Goal: Task Accomplishment & Management: Use online tool/utility

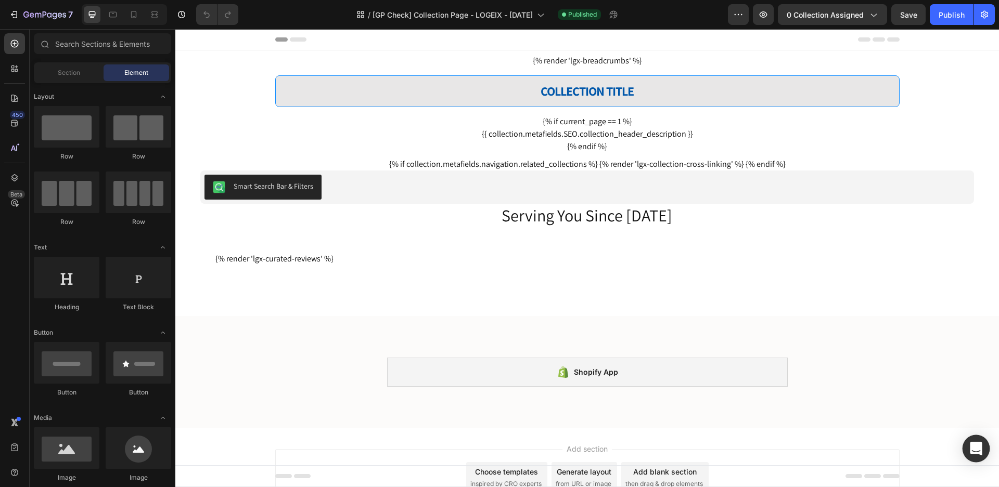
click at [975, 449] on icon "Open Intercom Messenger" at bounding box center [976, 449] width 12 height 14
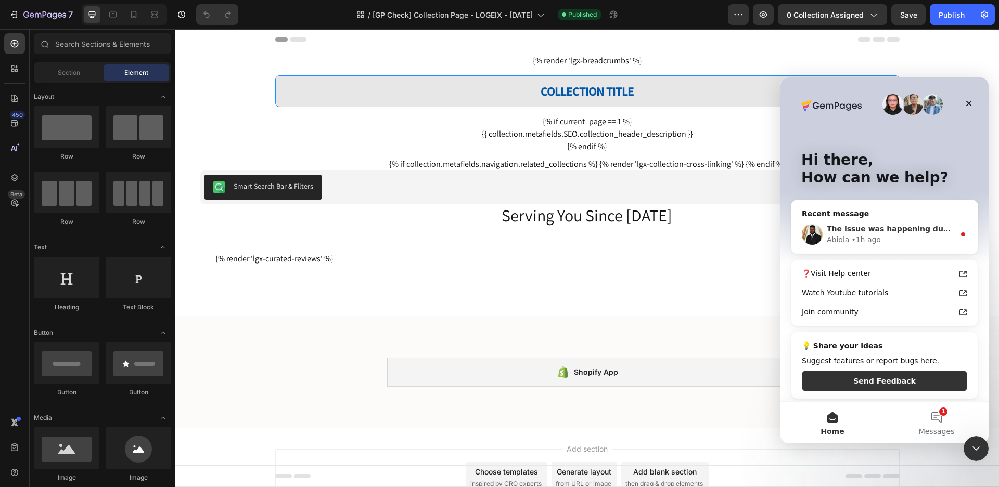
click at [853, 236] on div "• 1h ago" at bounding box center [866, 240] width 30 height 11
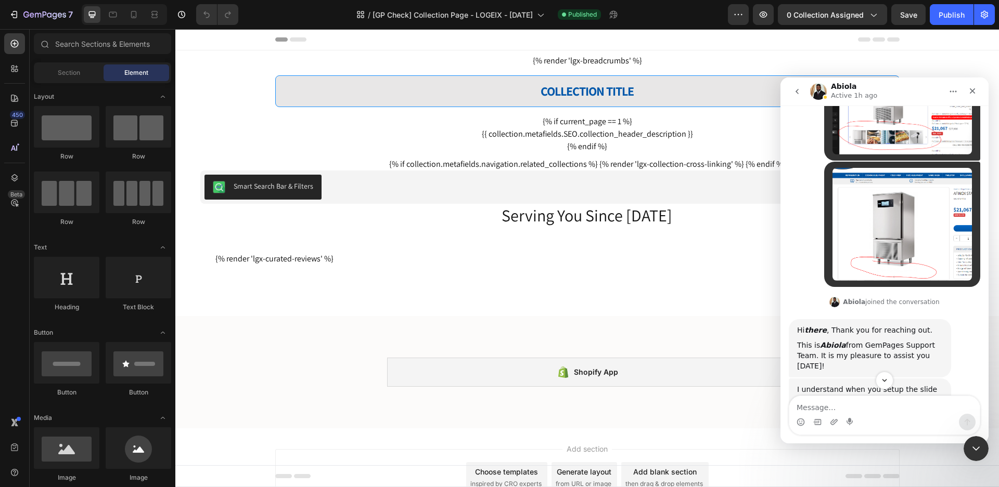
scroll to position [615, 0]
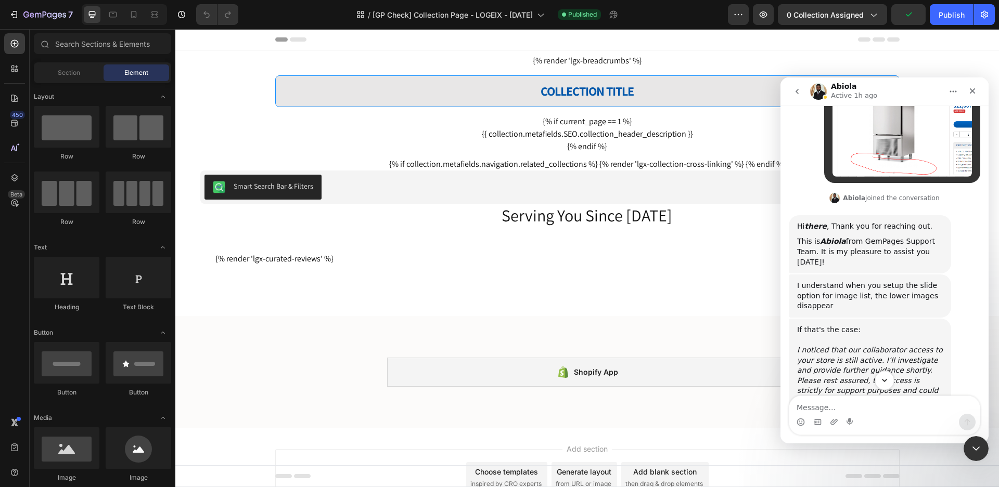
click at [879, 383] on button "Scroll to bottom" at bounding box center [883, 380] width 19 height 19
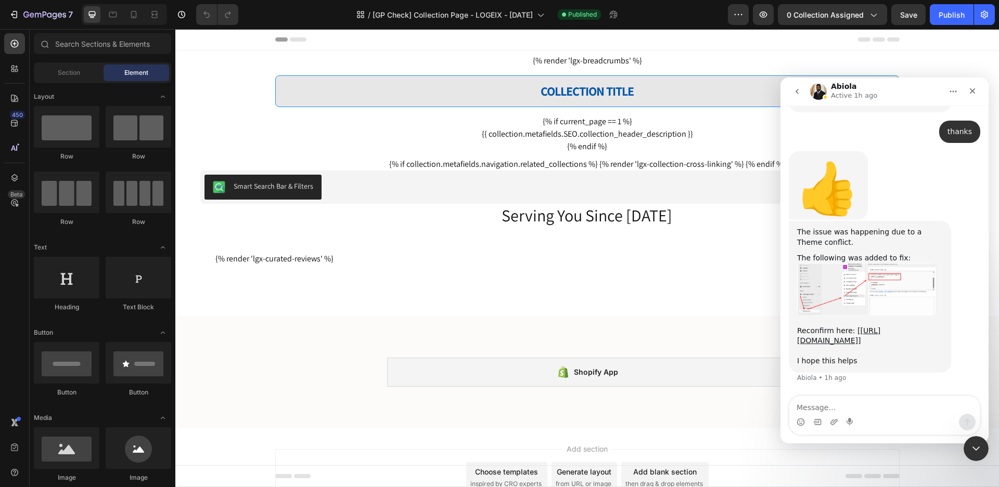
click at [857, 279] on img "Abiola says…" at bounding box center [866, 289] width 139 height 52
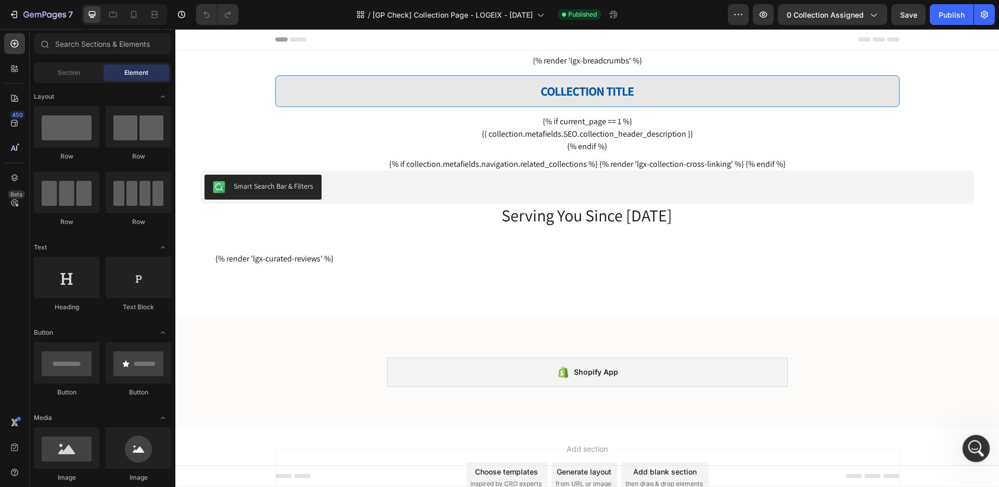
click at [976, 448] on icon "Open Intercom Messenger" at bounding box center [974, 447] width 7 height 8
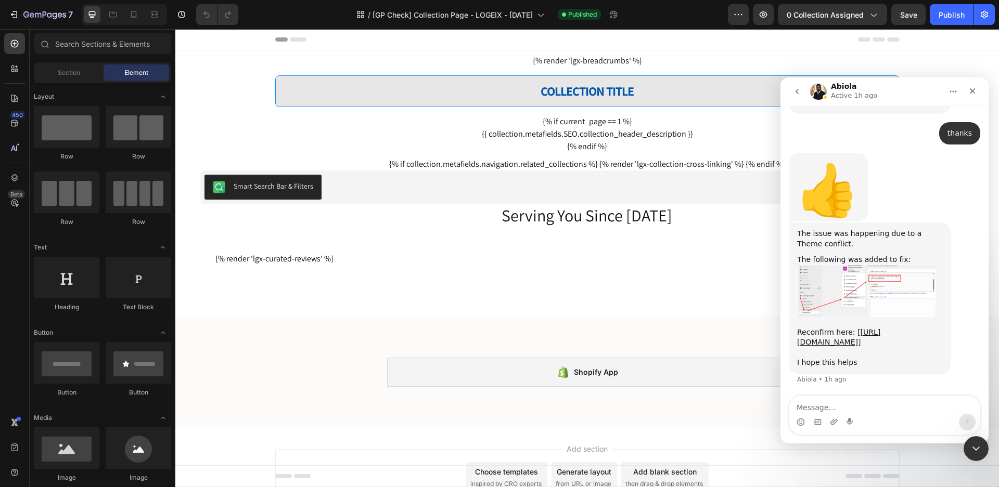
click at [871, 298] on img "Abiola says…" at bounding box center [866, 291] width 139 height 52
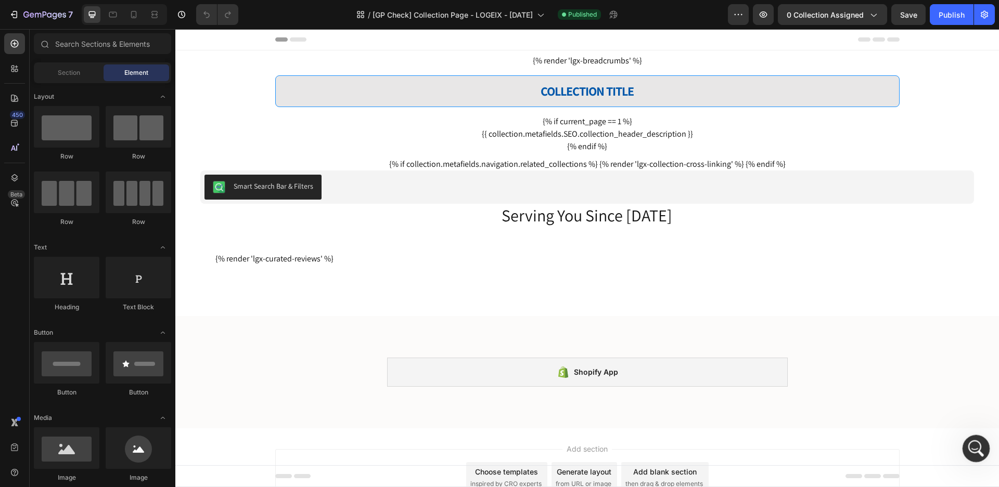
click at [974, 449] on icon "Open Intercom Messenger" at bounding box center [974, 447] width 7 height 8
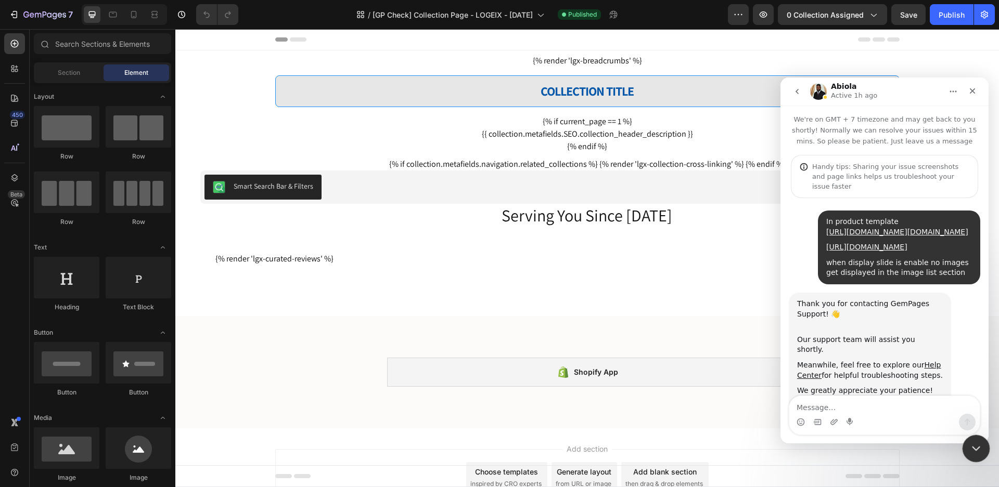
scroll to position [2379, 0]
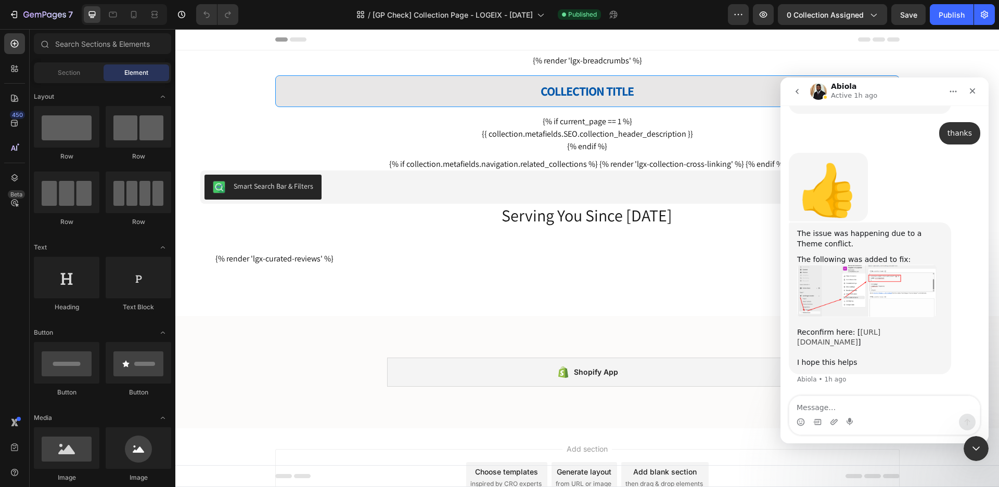
click at [849, 341] on link "https://bramainc.com/products/afinox-start15-pan-chiller-infinity-15-model-1" at bounding box center [838, 337] width 83 height 19
click at [858, 287] on img "Abiola says…" at bounding box center [866, 291] width 139 height 52
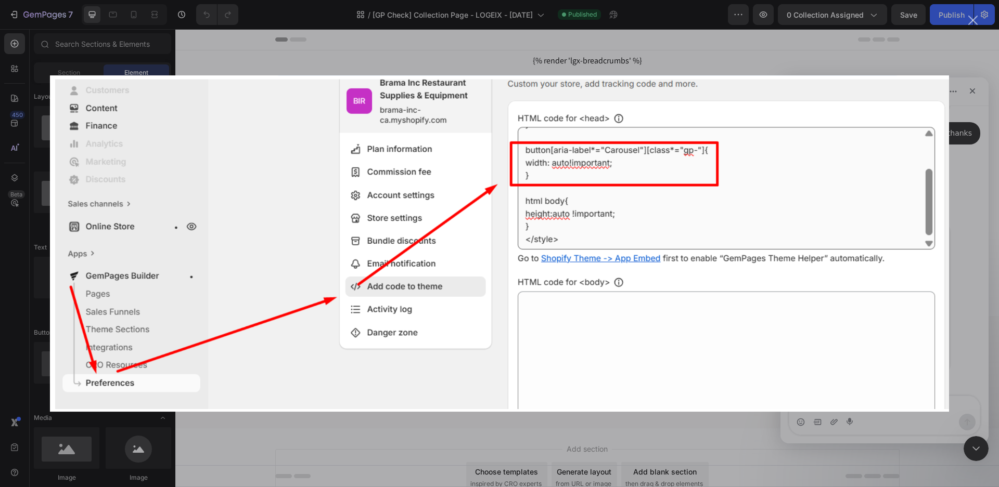
scroll to position [0, 0]
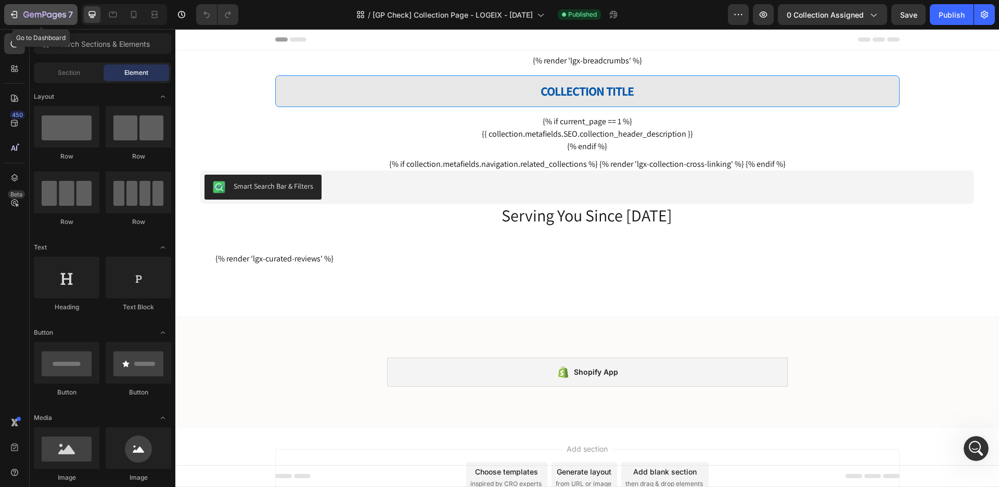
click at [28, 13] on icon "button" at bounding box center [44, 15] width 43 height 9
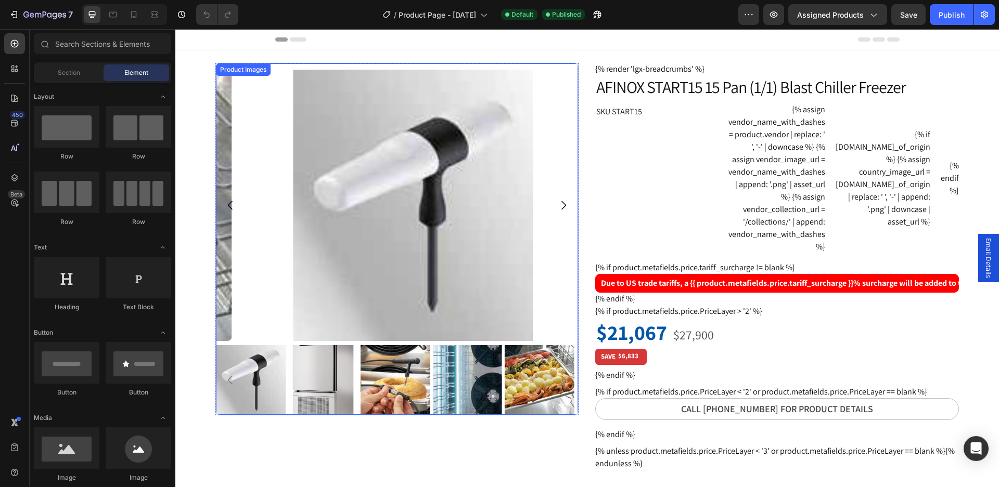
click at [356, 331] on img at bounding box center [413, 206] width 362 height 272
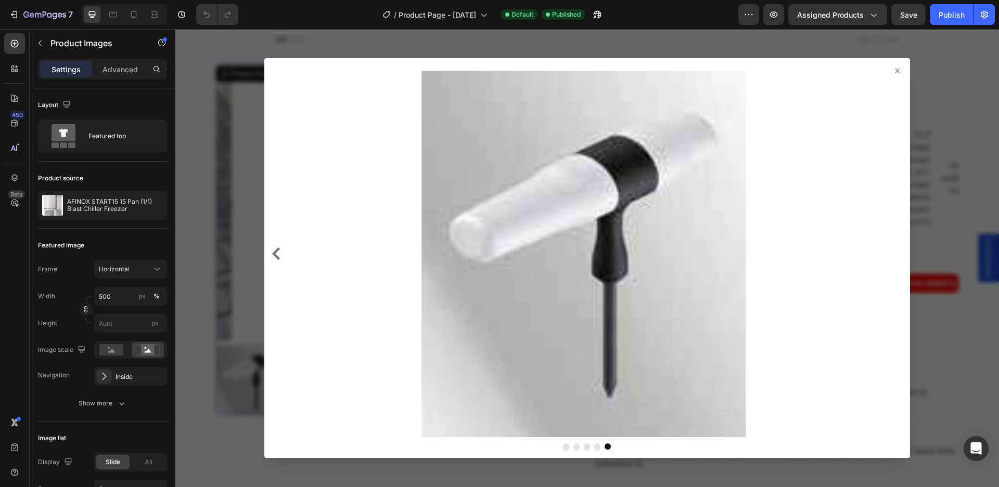
click at [895, 70] on icon at bounding box center [897, 71] width 4 height 4
click at [893, 70] on icon at bounding box center [897, 71] width 8 height 8
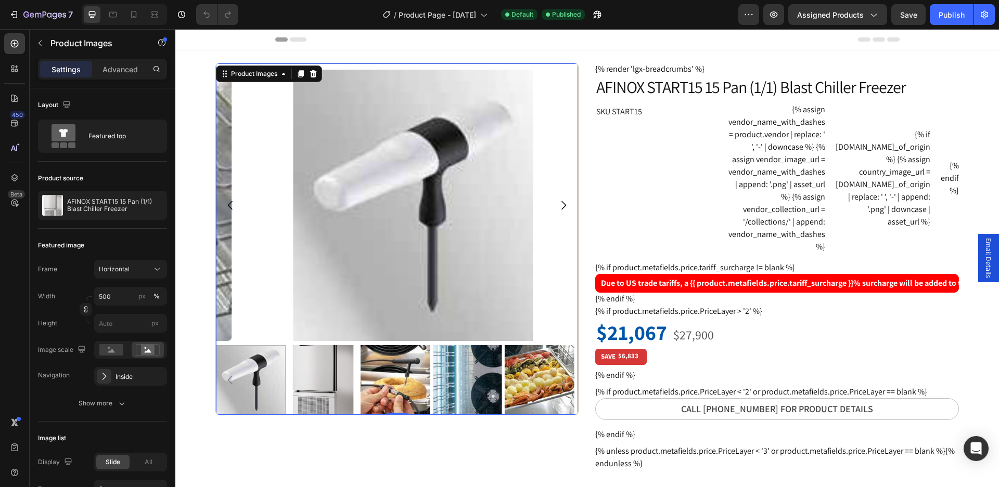
click at [302, 354] on img at bounding box center [323, 380] width 70 height 70
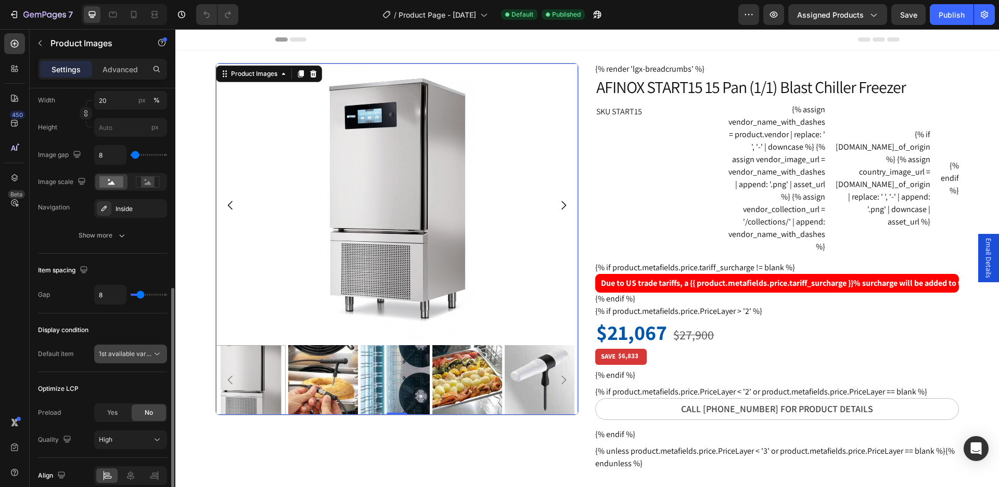
scroll to position [464, 0]
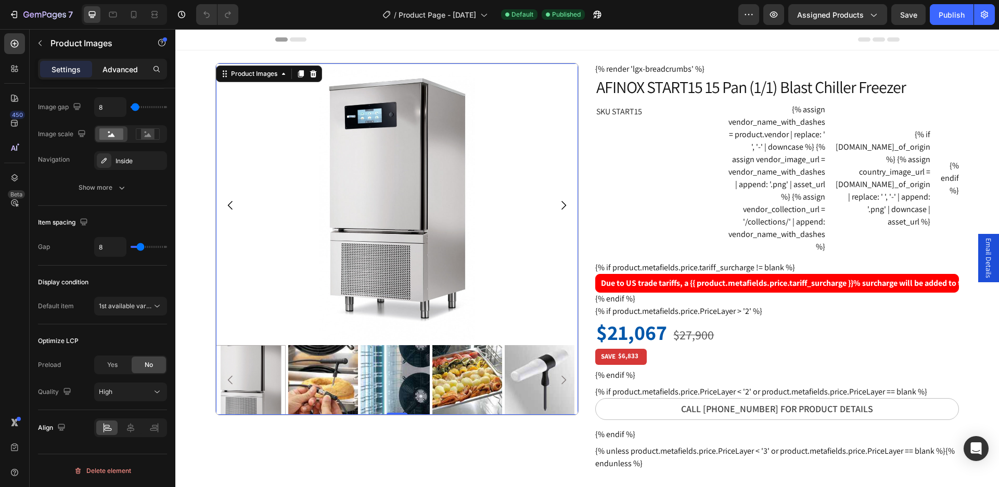
click at [126, 66] on p "Advanced" at bounding box center [119, 69] width 35 height 11
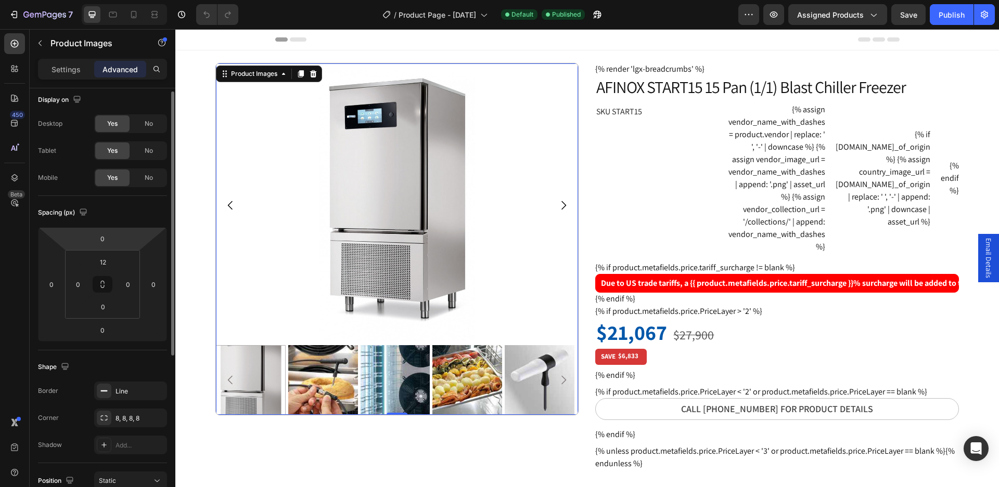
scroll to position [57, 0]
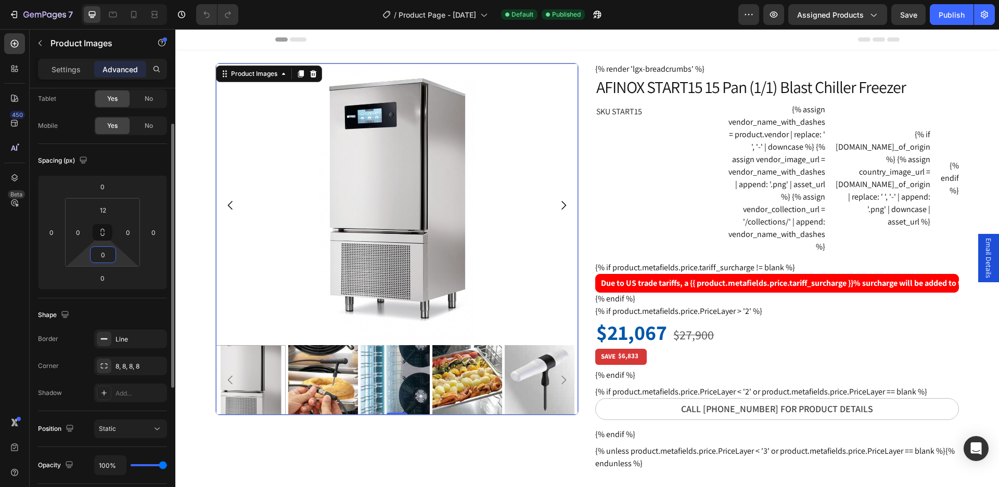
click at [109, 259] on input "0" at bounding box center [103, 255] width 21 height 16
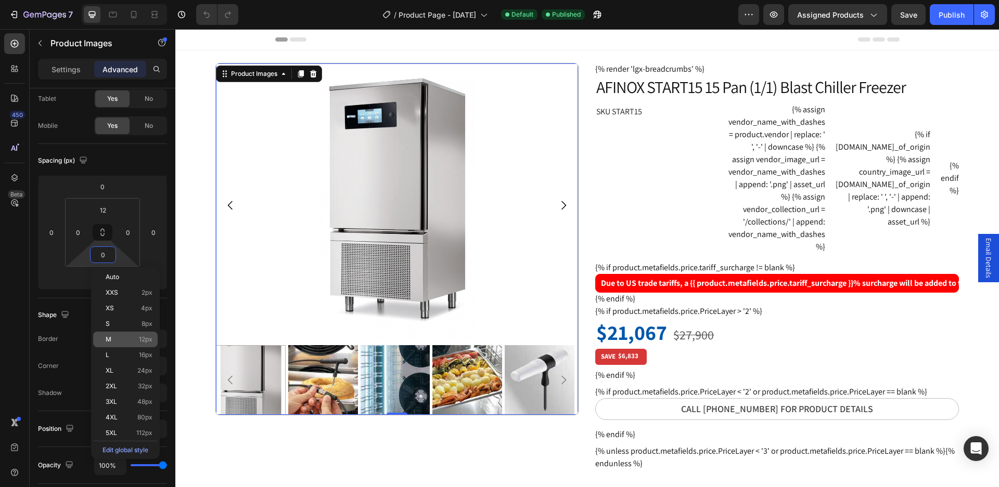
click at [135, 335] on div "M 12px" at bounding box center [125, 340] width 64 height 16
type input "12"
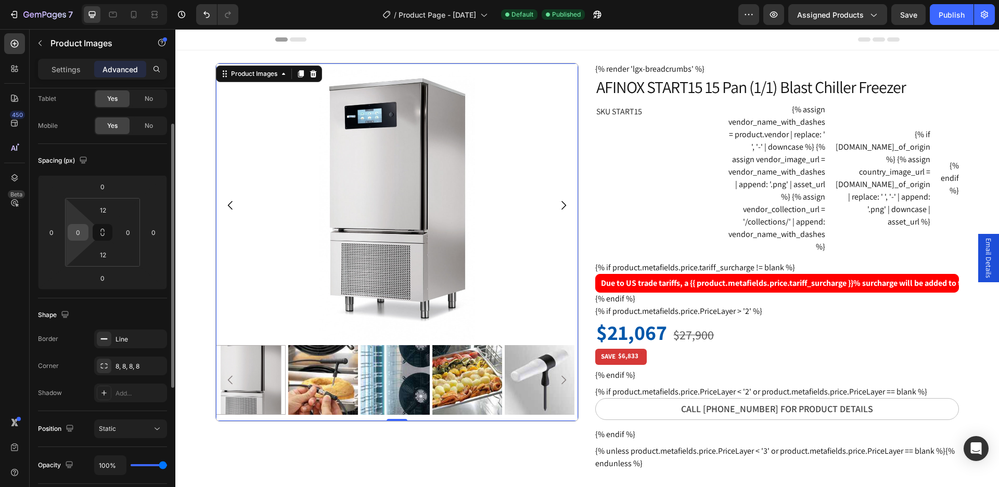
click at [81, 240] on input "0" at bounding box center [78, 233] width 16 height 16
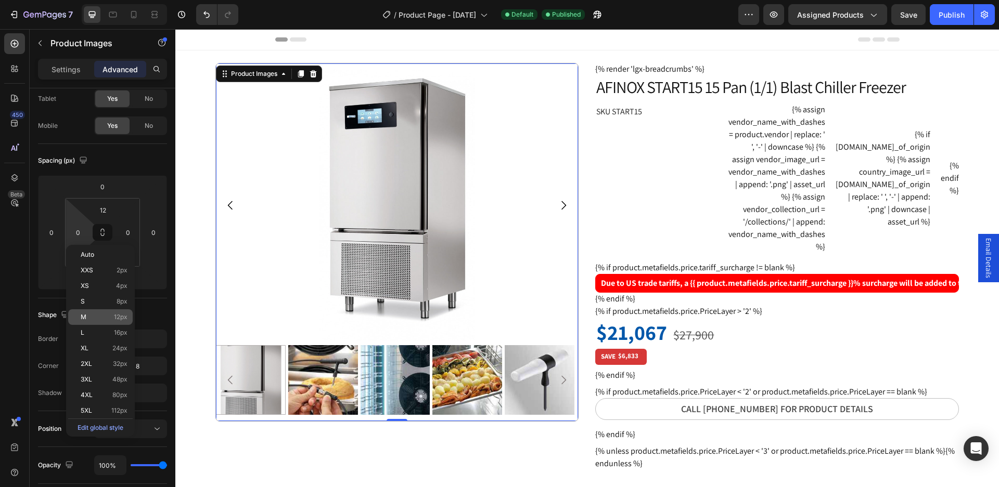
click at [109, 312] on div "M 12px" at bounding box center [100, 317] width 64 height 16
type input "12"
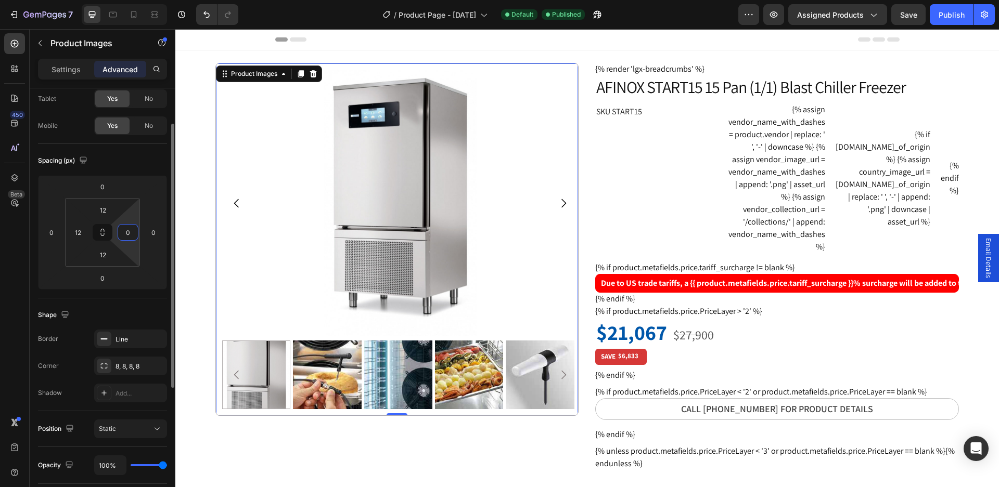
click at [130, 236] on input "0" at bounding box center [128, 233] width 16 height 16
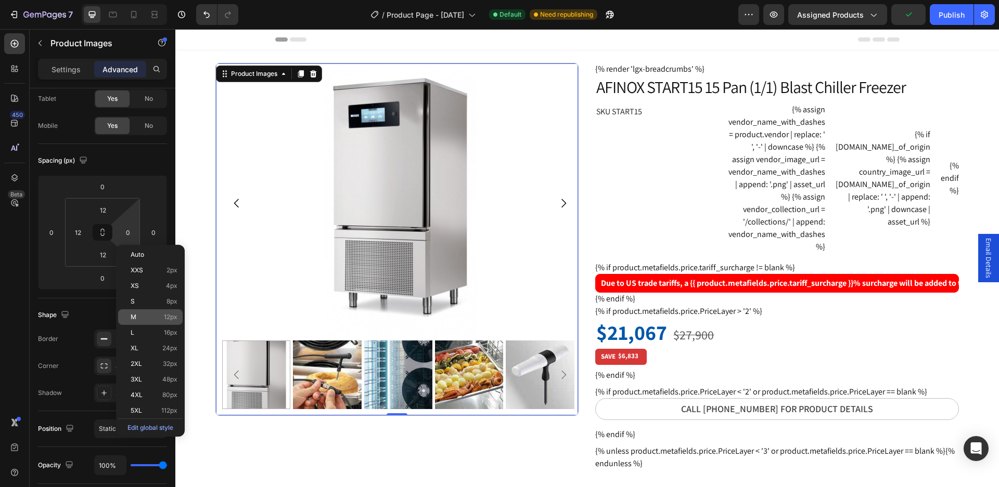
click at [170, 317] on span "12px" at bounding box center [171, 317] width 14 height 7
type input "12"
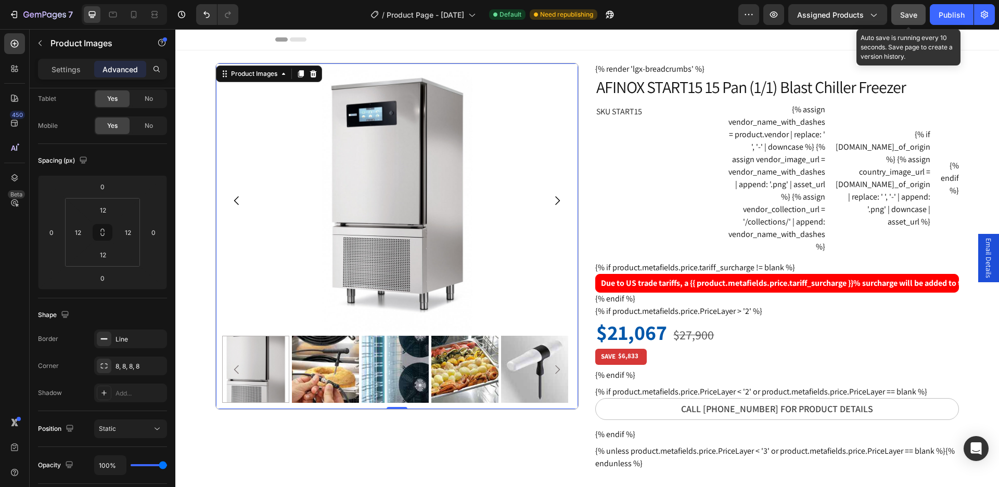
click at [906, 19] on span "Save" at bounding box center [908, 14] width 17 height 9
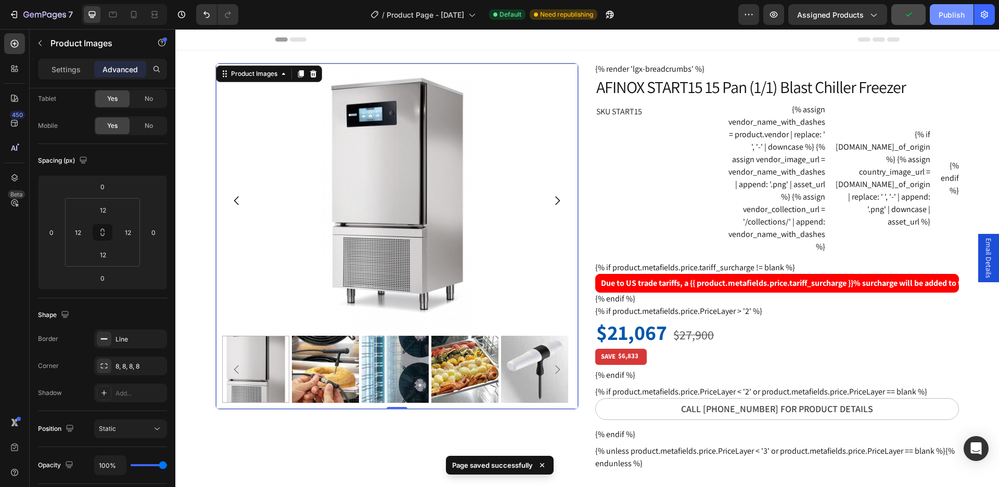
click at [947, 18] on div "Publish" at bounding box center [951, 14] width 26 height 11
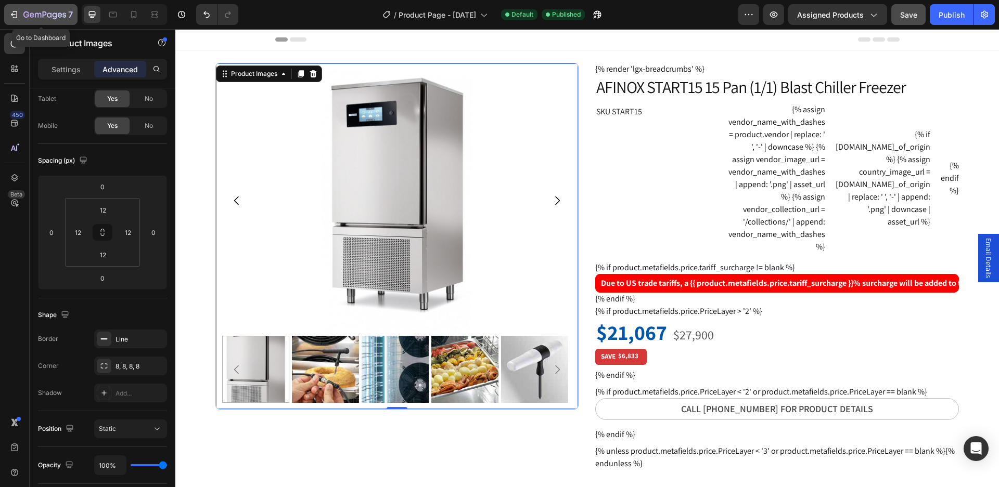
click at [17, 14] on icon "button" at bounding box center [15, 14] width 5 height 7
